Goal: Information Seeking & Learning: Learn about a topic

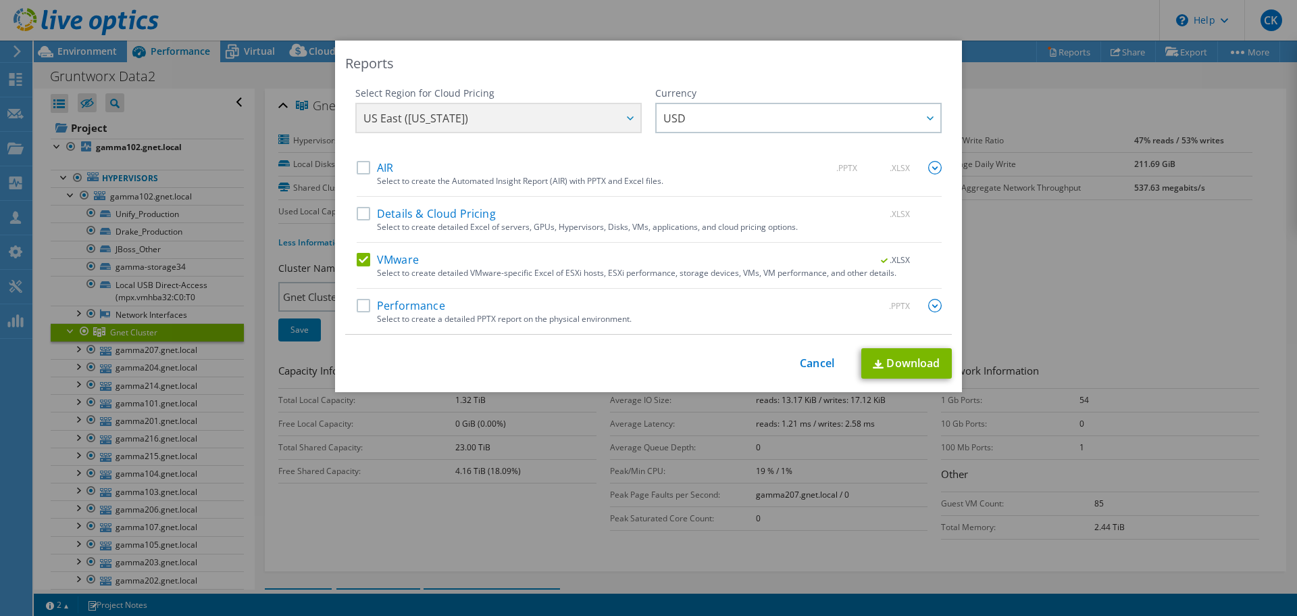
select select "USD"
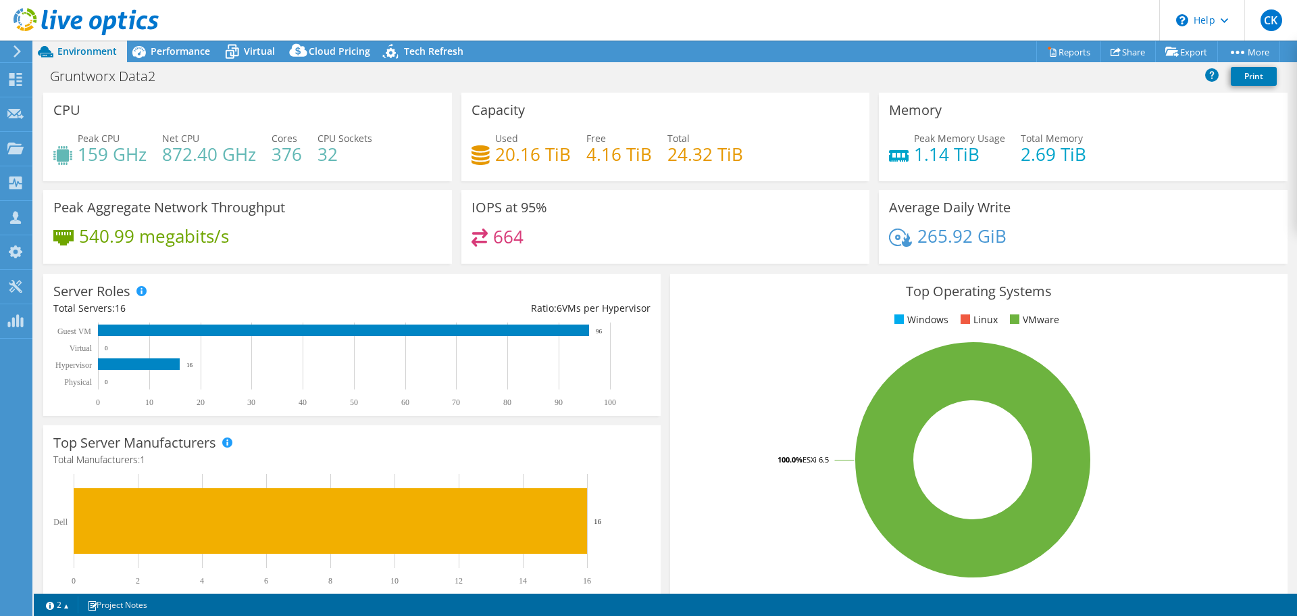
select select "USD"
click at [267, 109] on div "CPU Peak CPU 159 GHz Net CPU 872.40 GHz Cores 376 CPU Sockets 32" at bounding box center [247, 137] width 409 height 89
click at [149, 54] on icon at bounding box center [139, 52] width 24 height 24
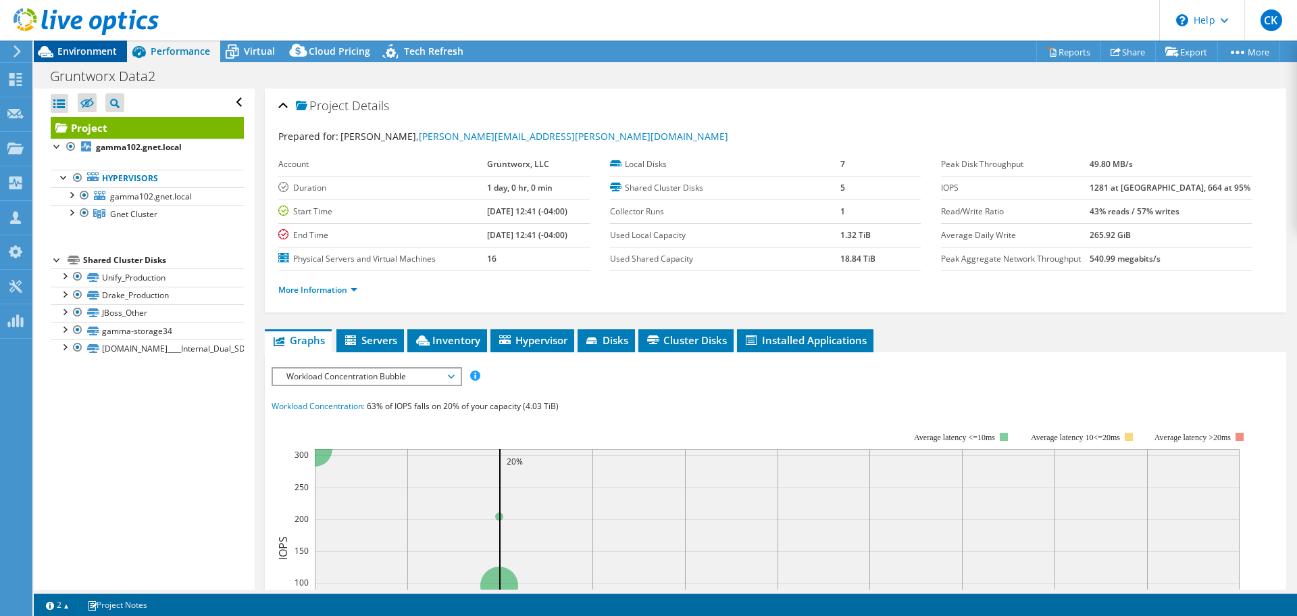
click at [99, 50] on span "Environment" at bounding box center [86, 51] width 59 height 13
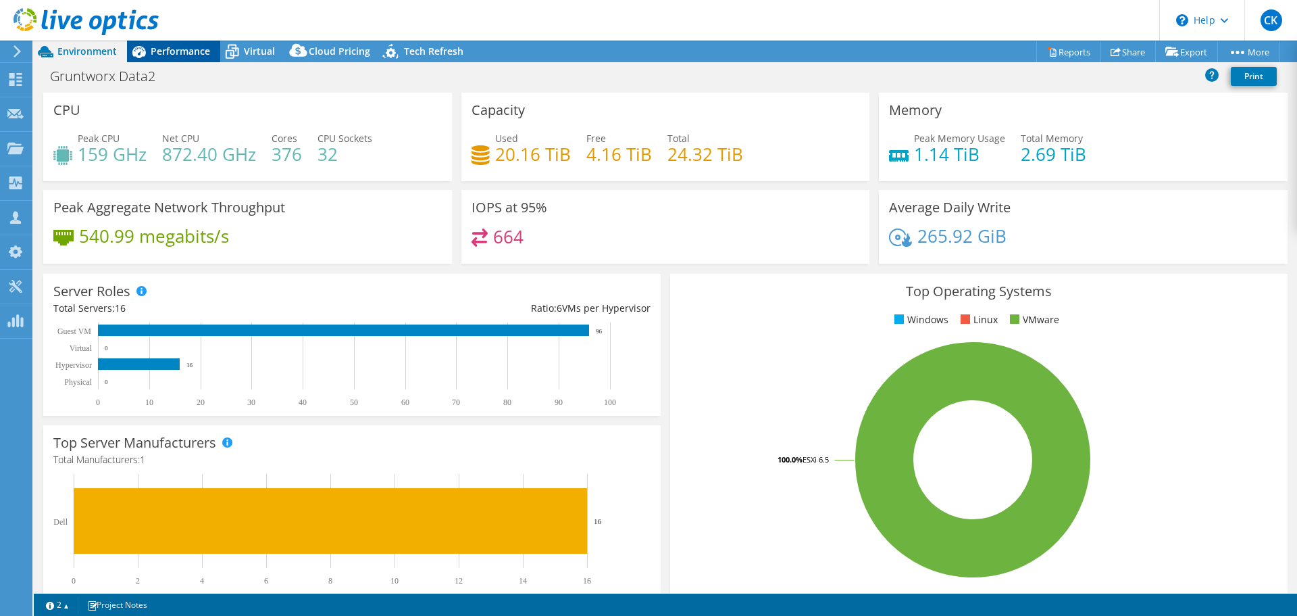
click at [178, 49] on span "Performance" at bounding box center [180, 51] width 59 height 13
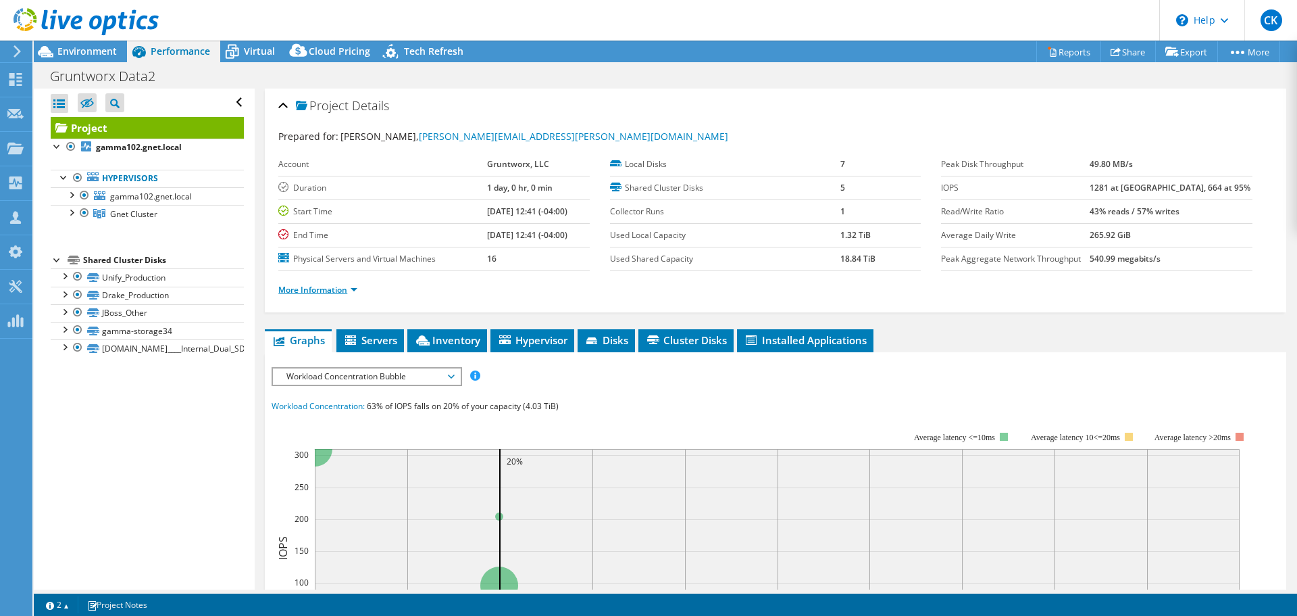
click at [314, 291] on link "More Information" at bounding box center [317, 289] width 79 height 11
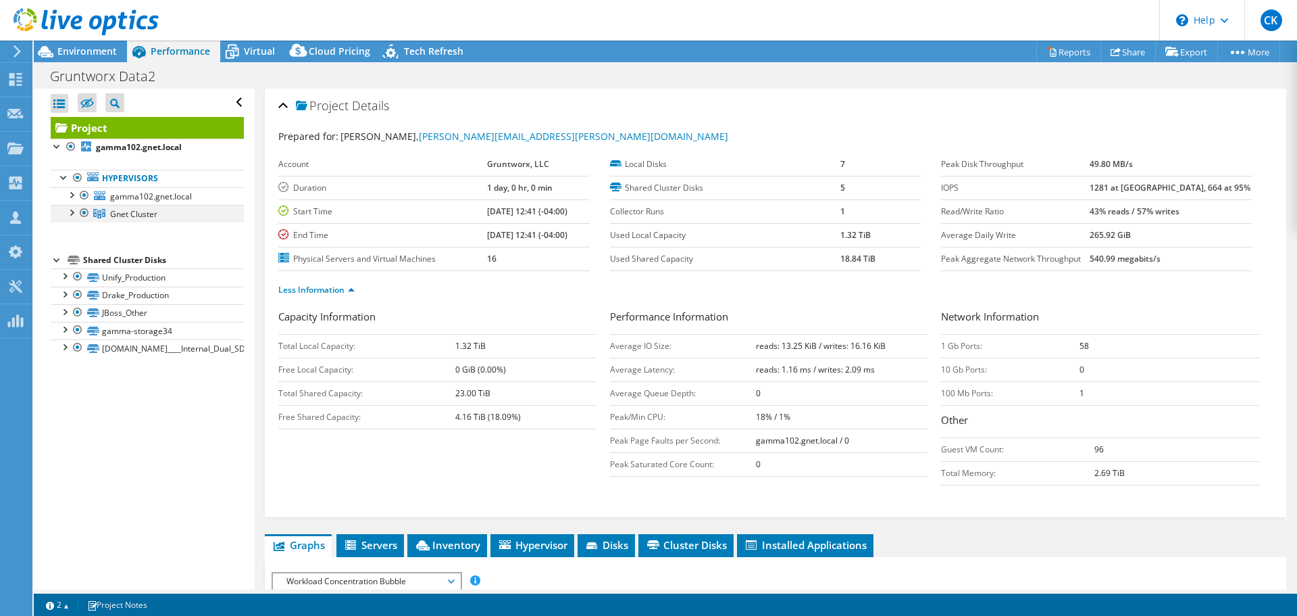
click at [72, 211] on div at bounding box center [71, 212] width 14 height 14
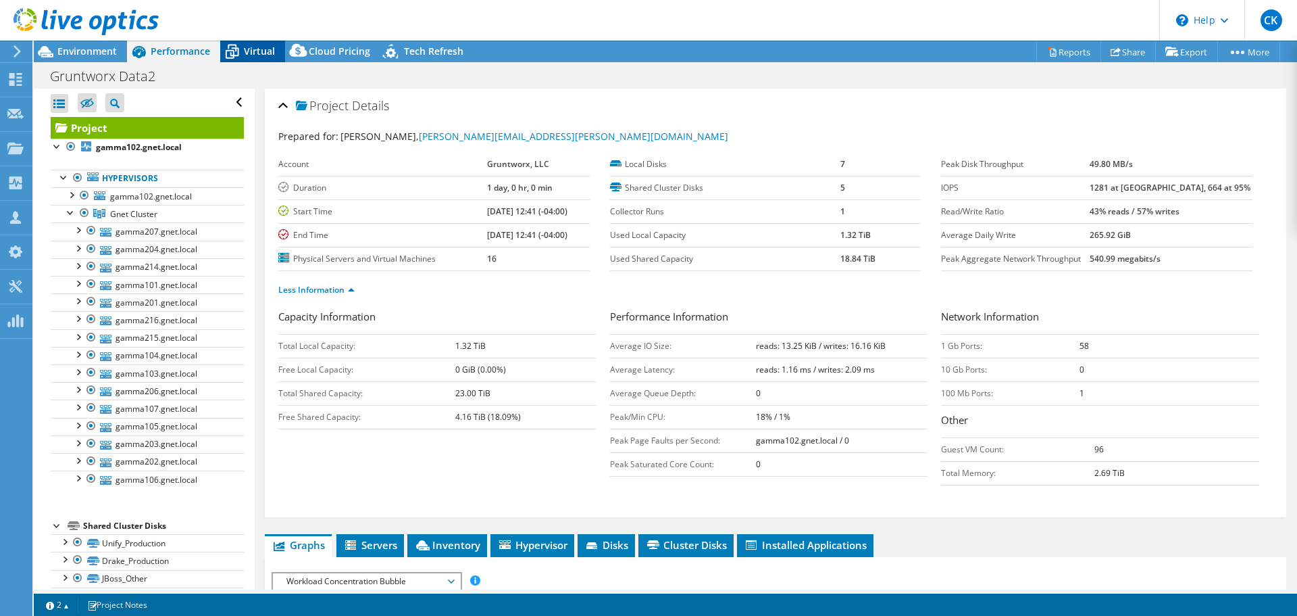
click at [251, 48] on span "Virtual" at bounding box center [259, 51] width 31 height 13
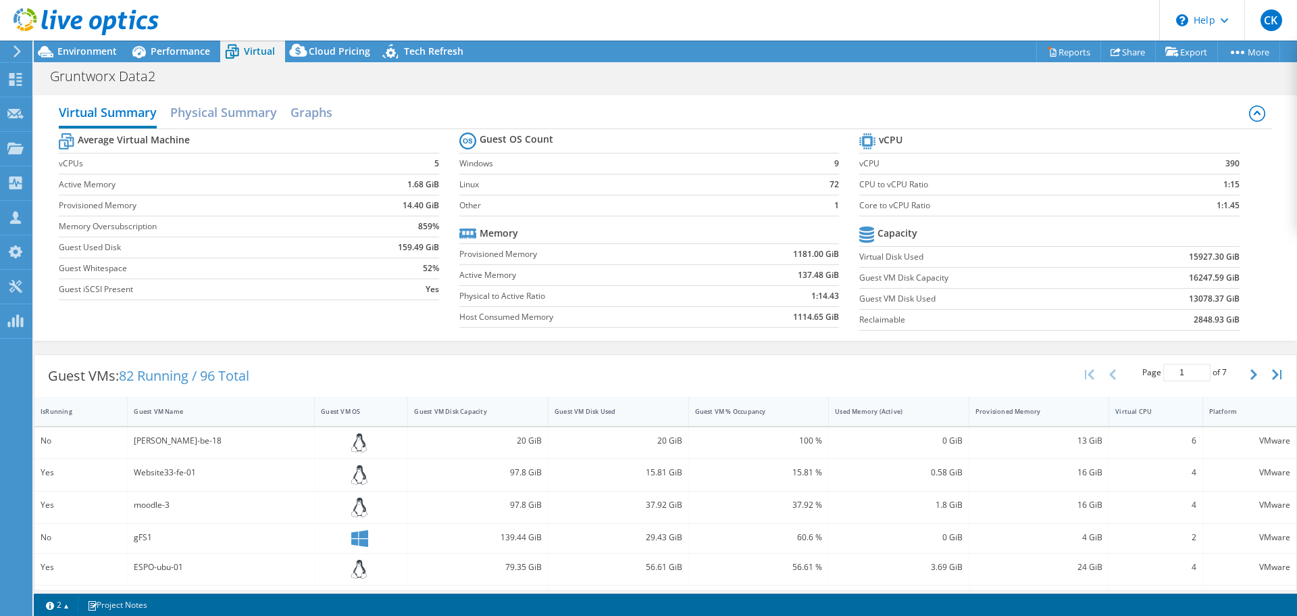
click at [1163, 414] on div "Virtual CPU" at bounding box center [1148, 411] width 64 height 9
click at [194, 58] on div "Performance" at bounding box center [173, 52] width 93 height 22
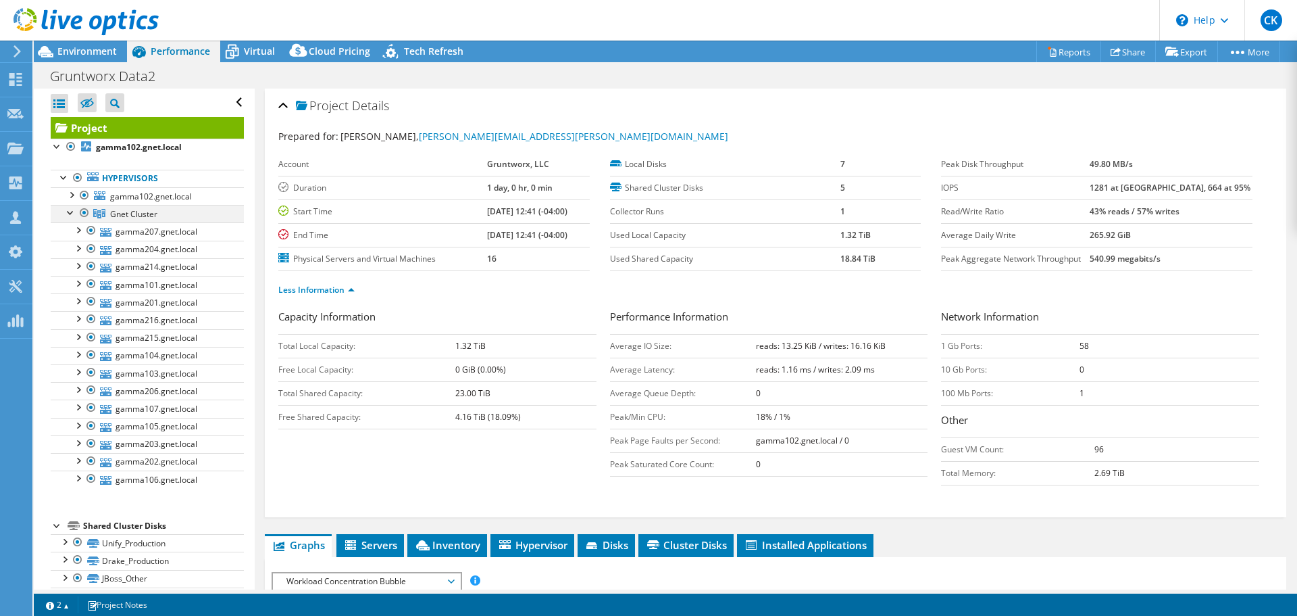
click at [67, 209] on div at bounding box center [71, 212] width 14 height 14
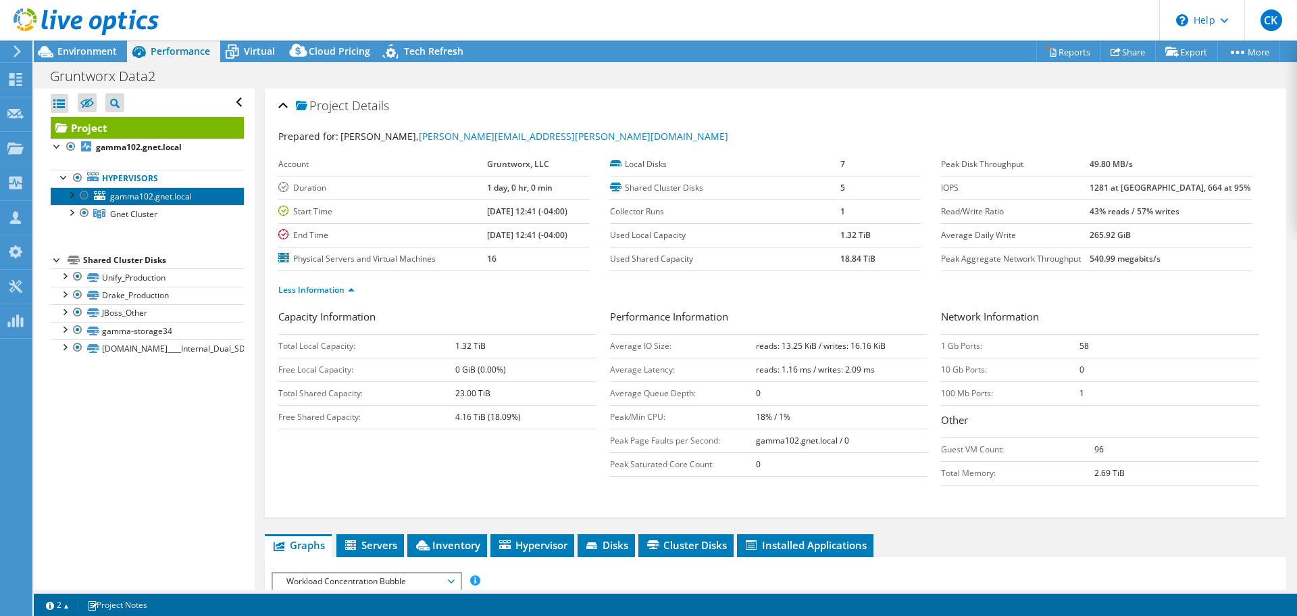
click at [155, 197] on span "gamma102.gnet.local" at bounding box center [151, 196] width 82 height 11
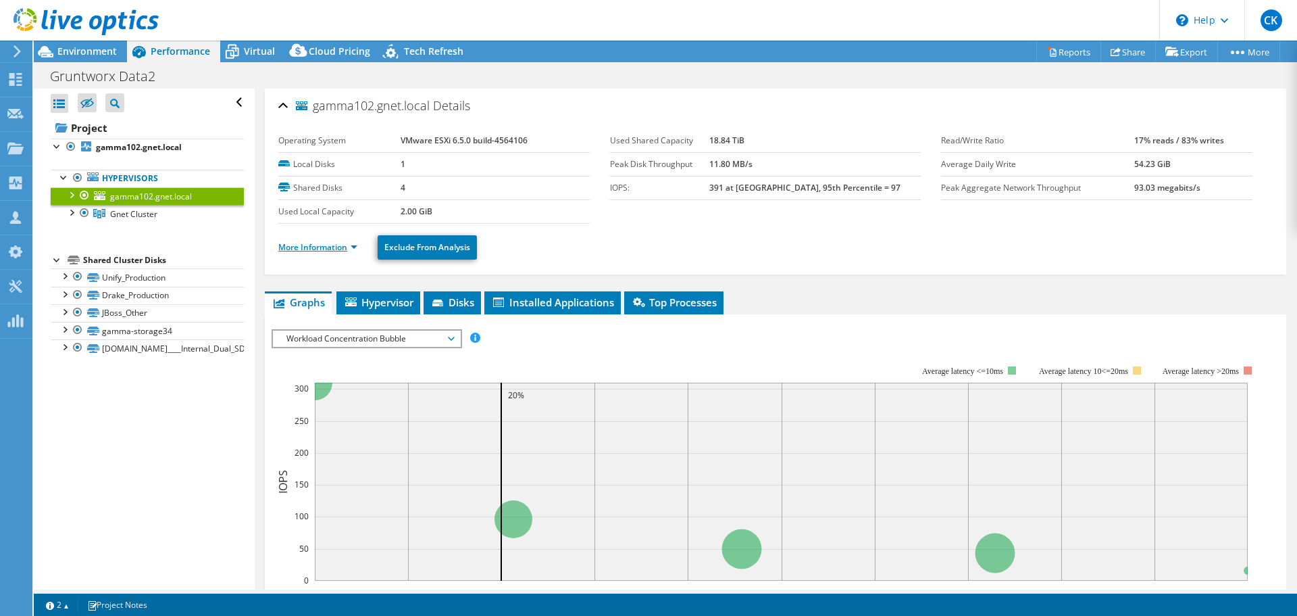
click at [334, 245] on link "More Information" at bounding box center [317, 246] width 79 height 11
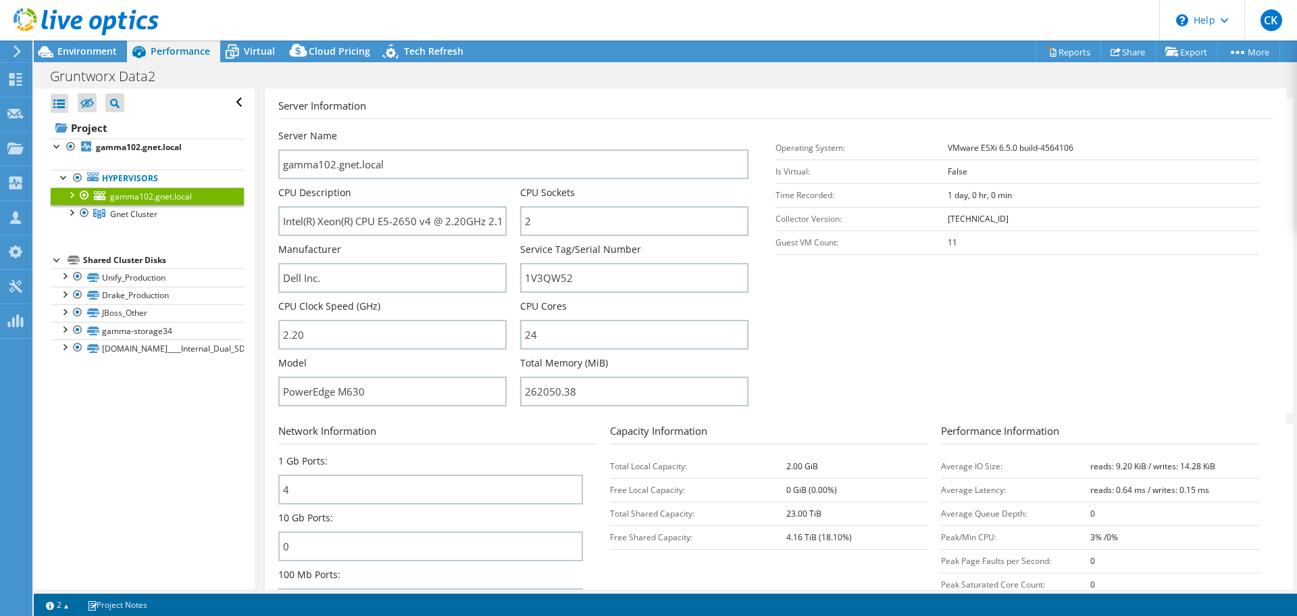
scroll to position [184, 0]
click at [74, 193] on div at bounding box center [71, 194] width 14 height 14
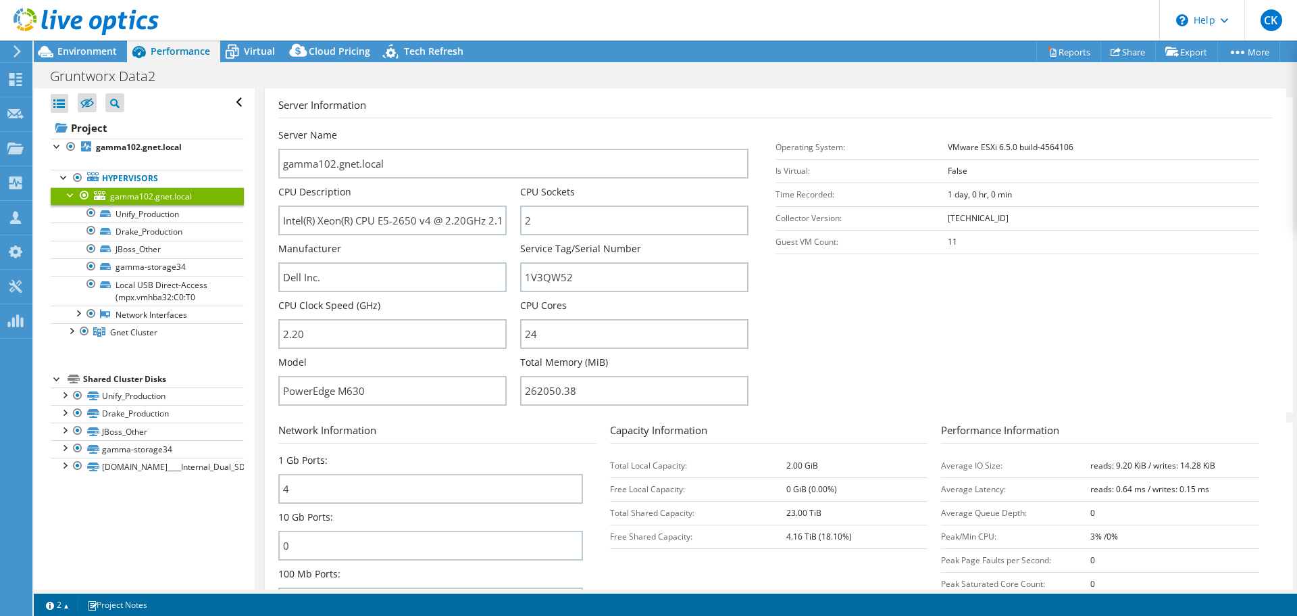
click at [68, 195] on div at bounding box center [71, 194] width 14 height 14
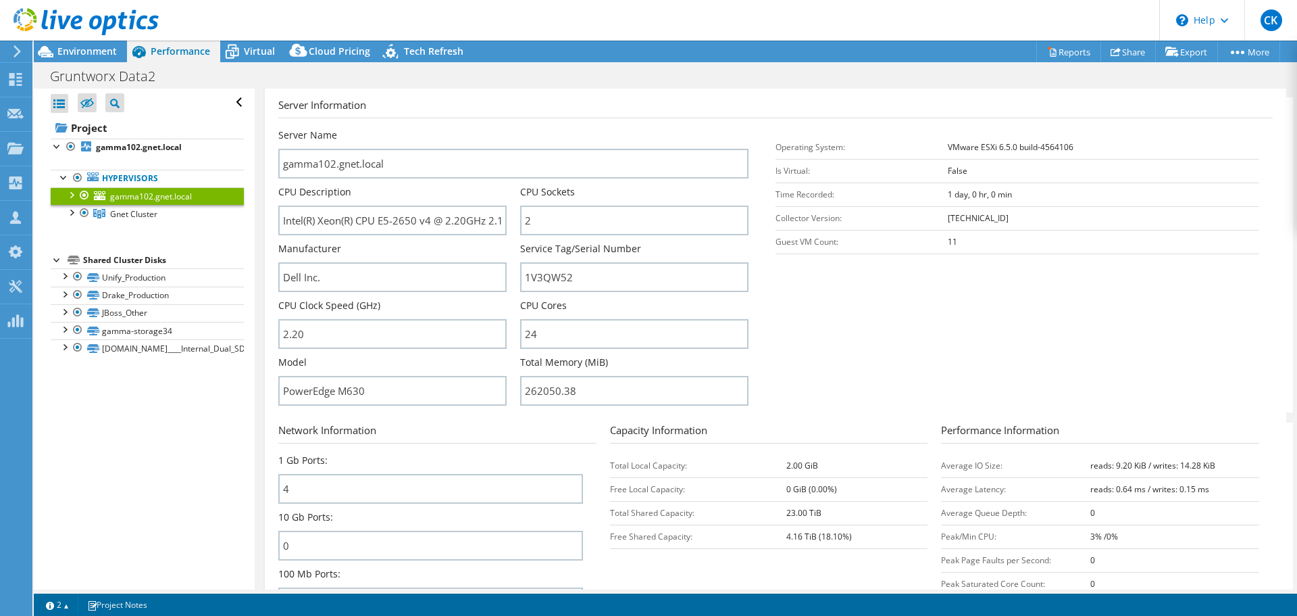
click at [70, 195] on div at bounding box center [71, 194] width 14 height 14
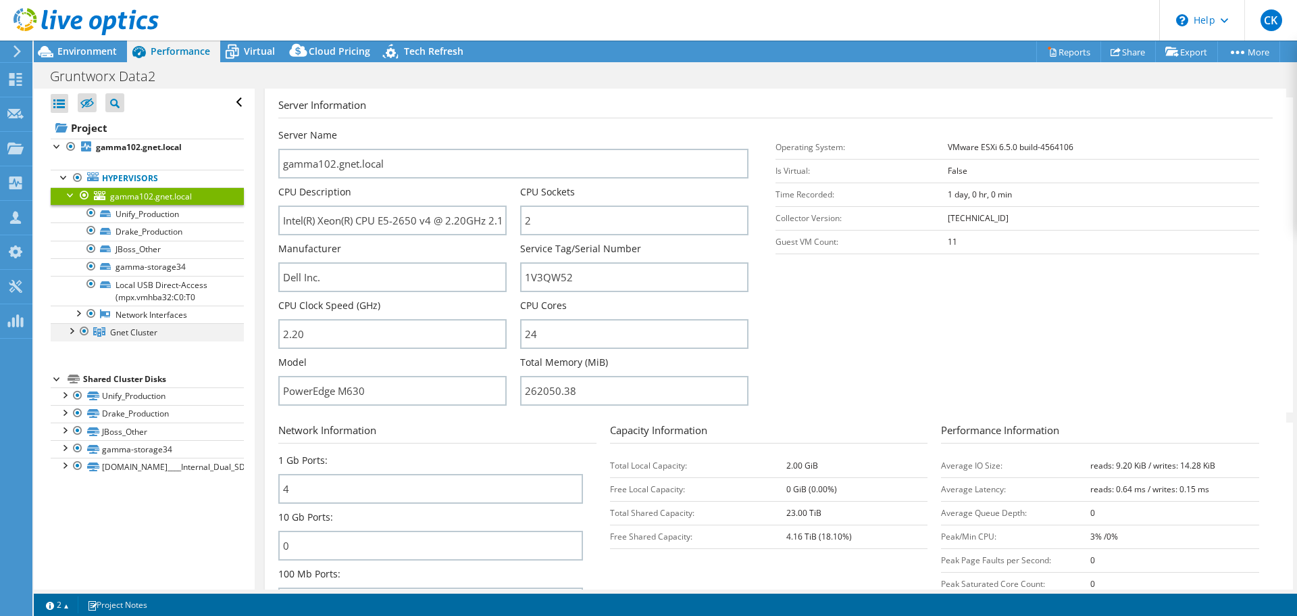
click at [73, 333] on div at bounding box center [71, 330] width 14 height 14
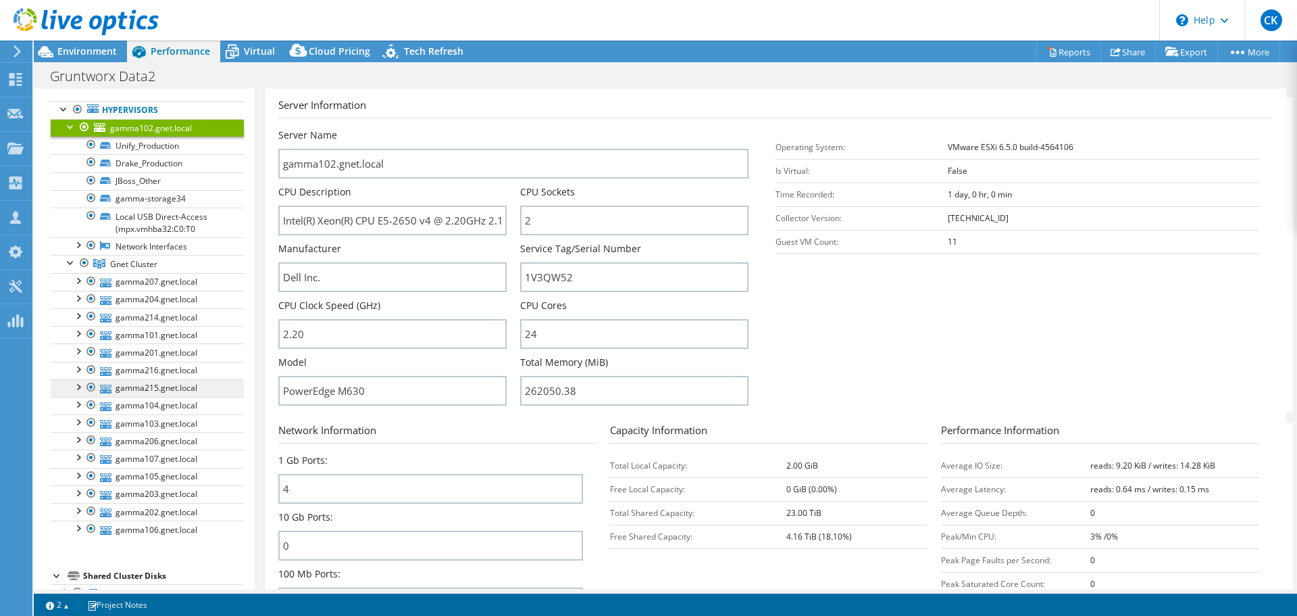
scroll to position [70, 0]
click at [111, 43] on div at bounding box center [79, 22] width 159 height 45
click at [97, 47] on span "Environment" at bounding box center [86, 51] width 59 height 13
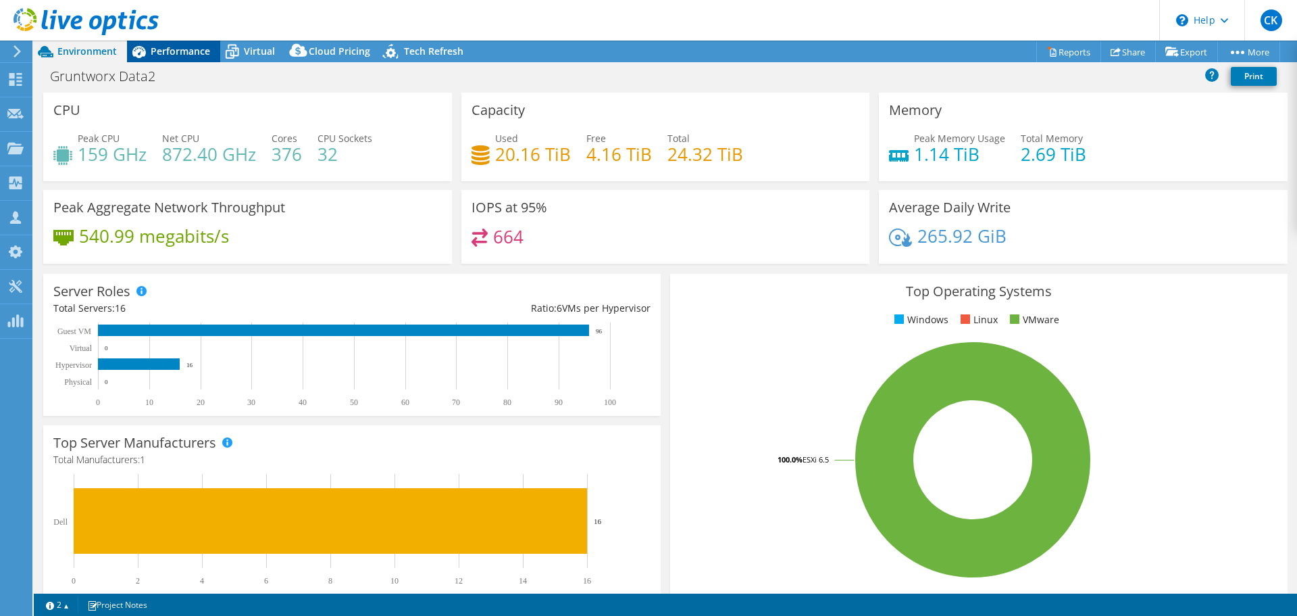
click at [154, 58] on div "Performance" at bounding box center [173, 52] width 93 height 22
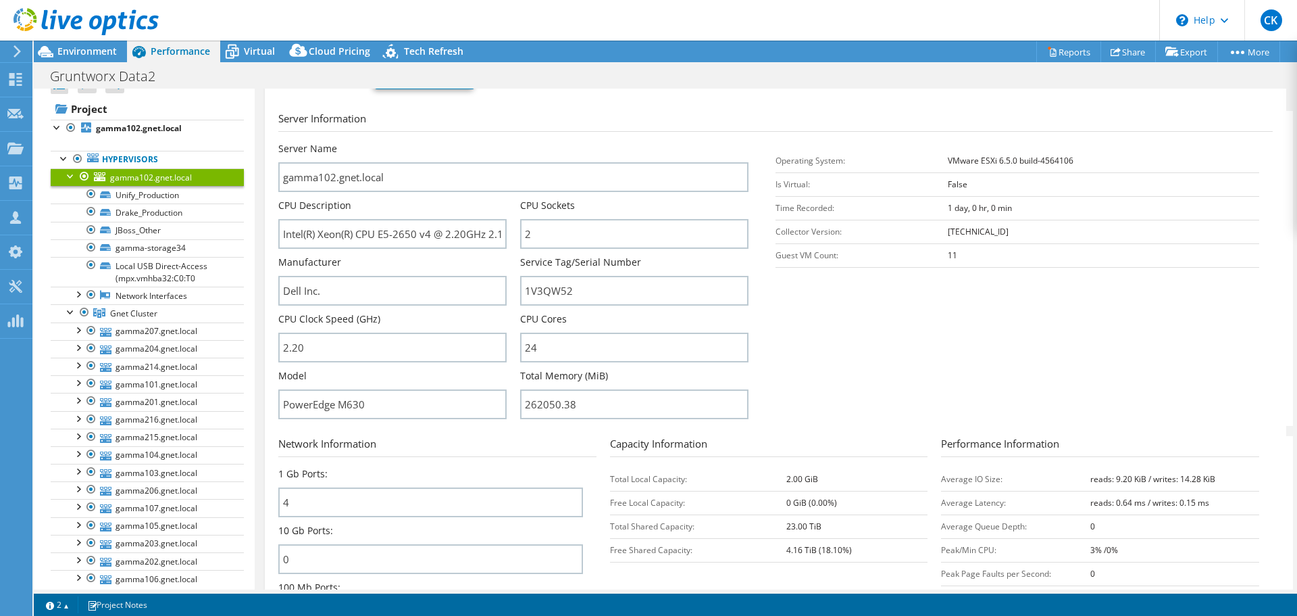
scroll to position [171, 0]
click at [101, 45] on div at bounding box center [79, 22] width 159 height 45
click at [91, 51] on span "Environment" at bounding box center [86, 51] width 59 height 13
